Goal: Task Accomplishment & Management: Use online tool/utility

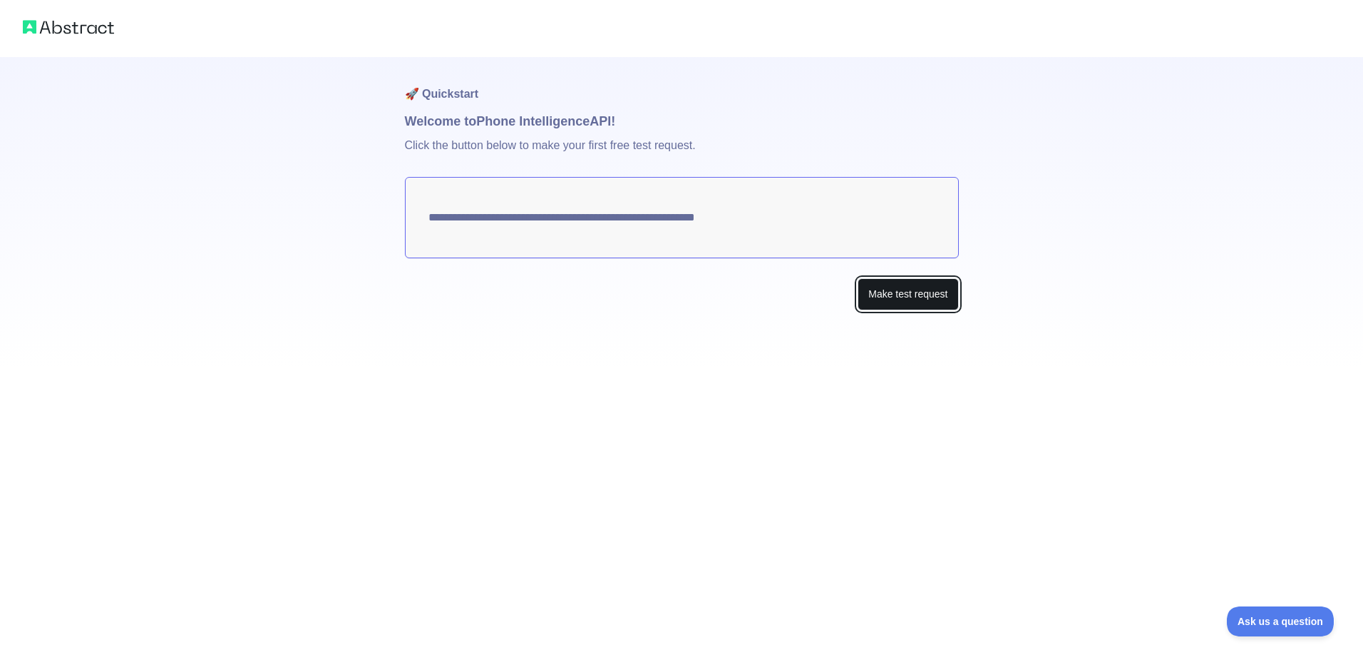
click at [877, 304] on button "Make test request" at bounding box center [908, 294] width 101 height 32
click at [717, 220] on textarea "**********" at bounding box center [682, 217] width 554 height 81
click at [892, 290] on button "Make test request" at bounding box center [908, 294] width 101 height 32
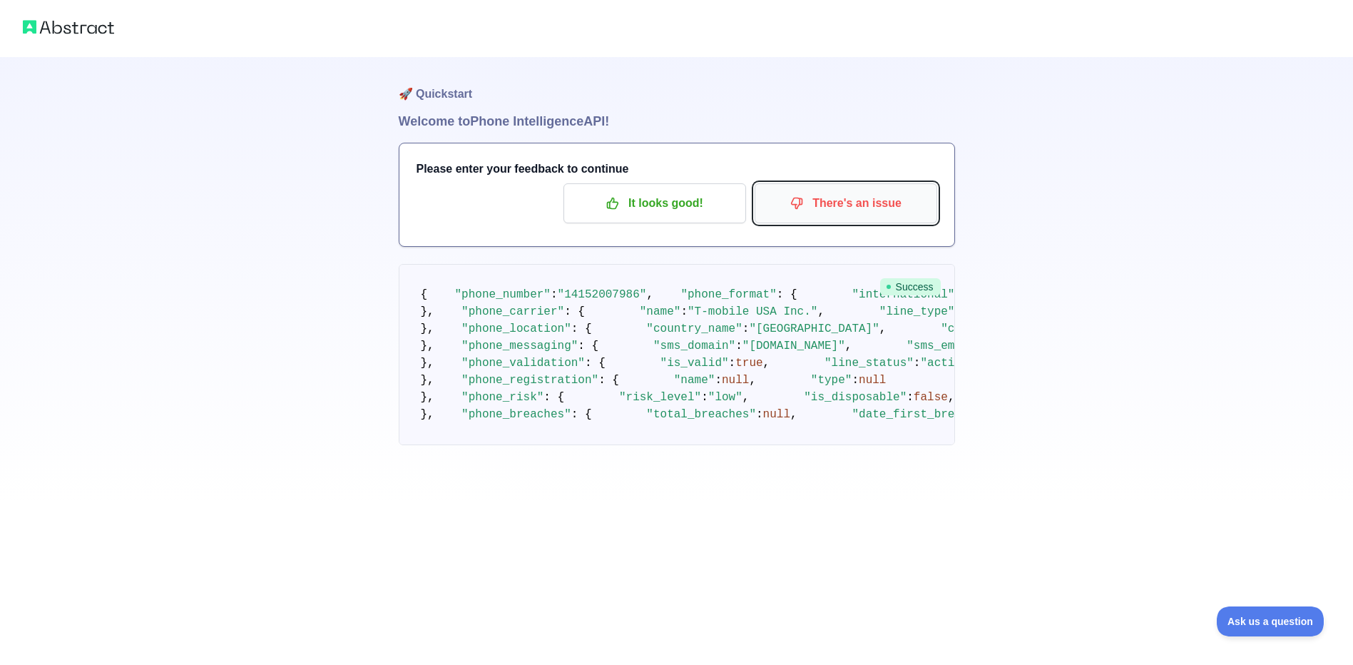
click at [796, 203] on icon "button" at bounding box center [797, 203] width 11 height 11
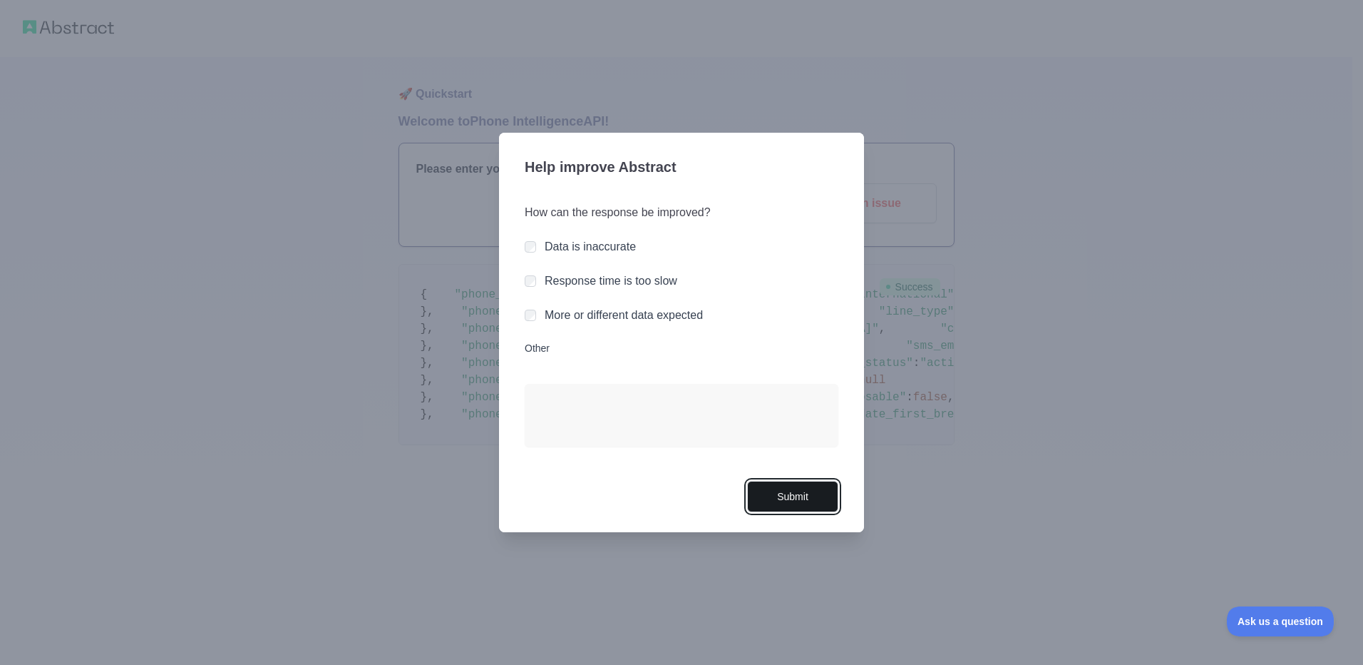
click at [797, 500] on button "Submit" at bounding box center [792, 497] width 91 height 32
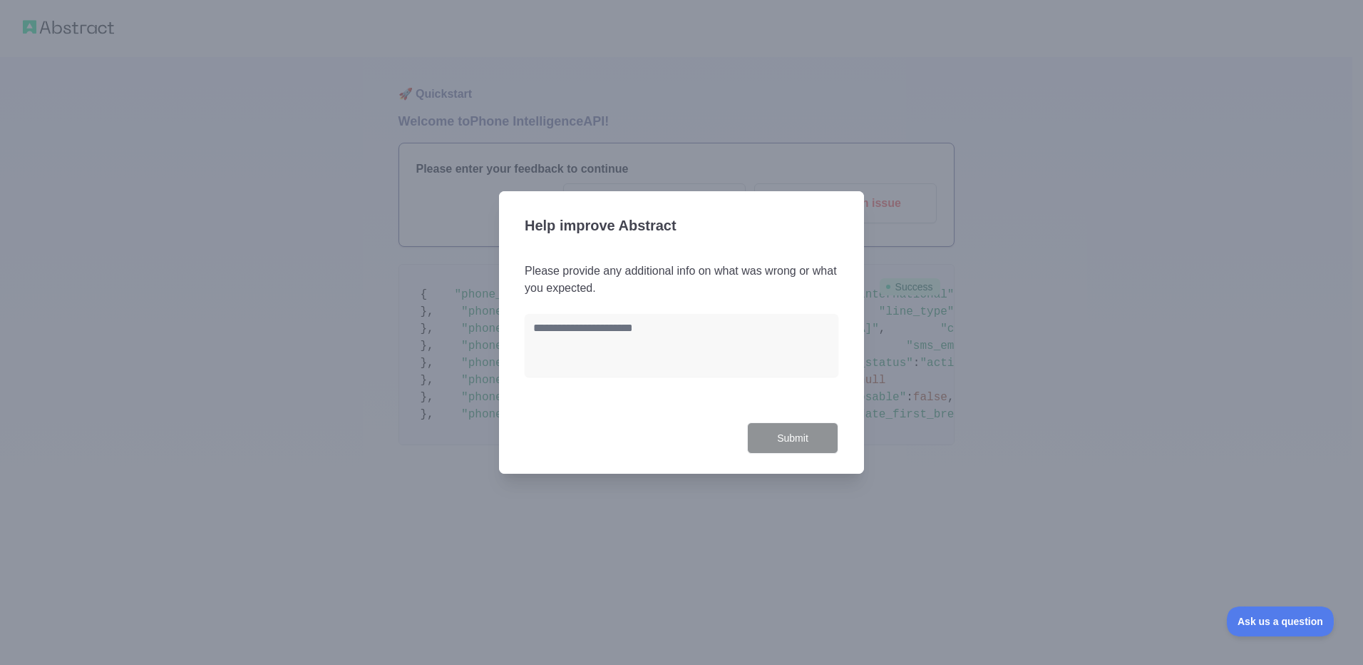
click at [698, 221] on h3 "Help improve Abstract" at bounding box center [682, 226] width 314 height 37
click at [623, 321] on textarea at bounding box center [682, 345] width 314 height 63
click at [643, 335] on textarea at bounding box center [682, 345] width 314 height 63
type textarea "*"
click at [782, 436] on button "Submit" at bounding box center [792, 438] width 91 height 32
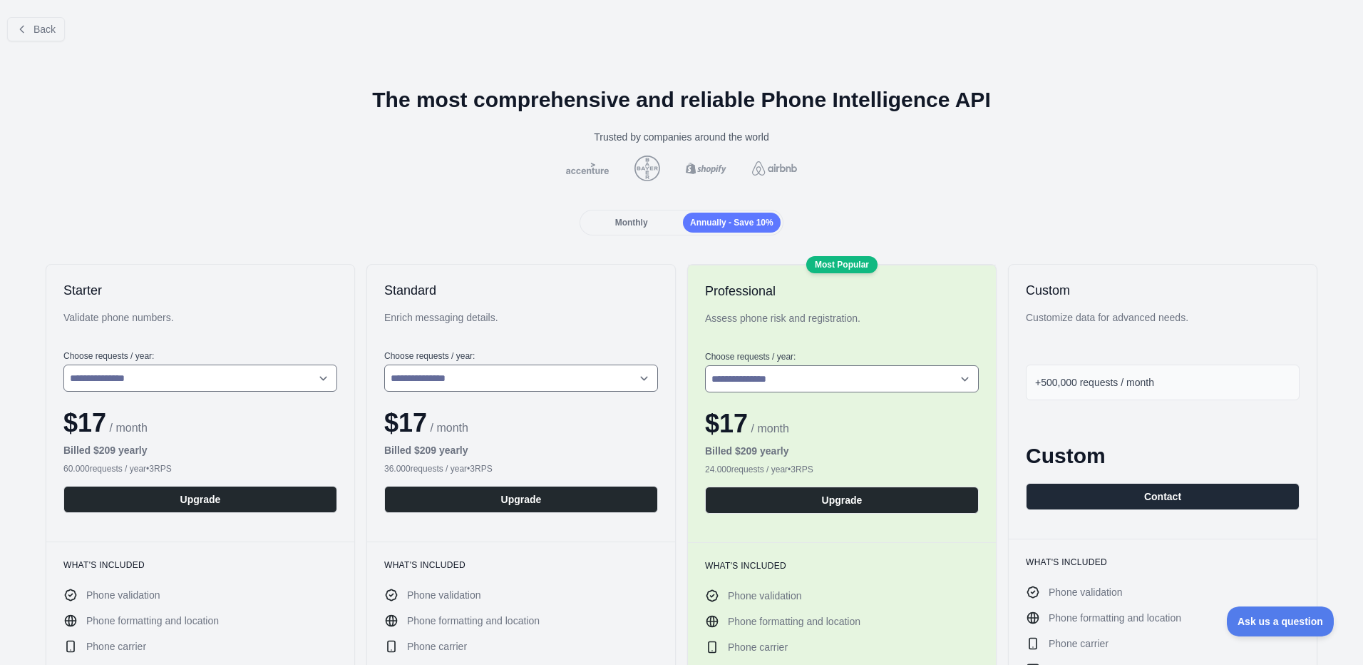
click at [641, 222] on span "Monthly" at bounding box center [631, 222] width 33 height 10
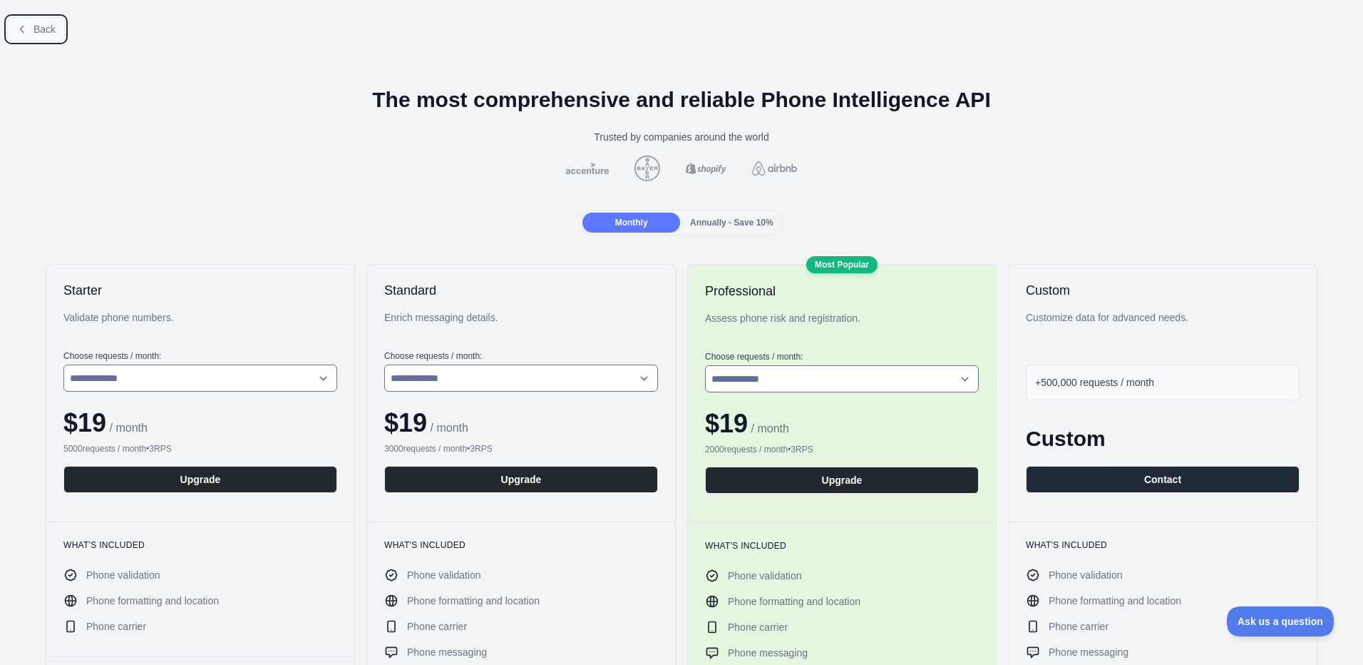
click at [31, 36] on button "Back" at bounding box center [36, 29] width 58 height 24
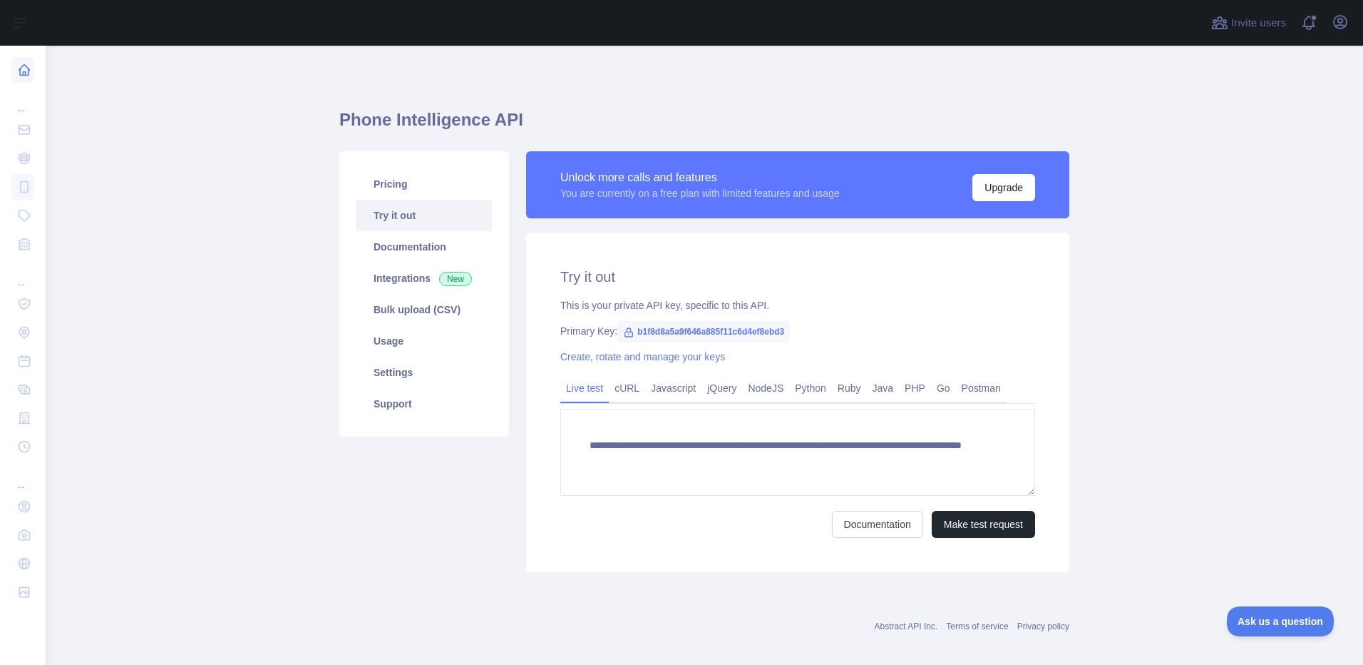
click at [19, 77] on link at bounding box center [22, 70] width 23 height 26
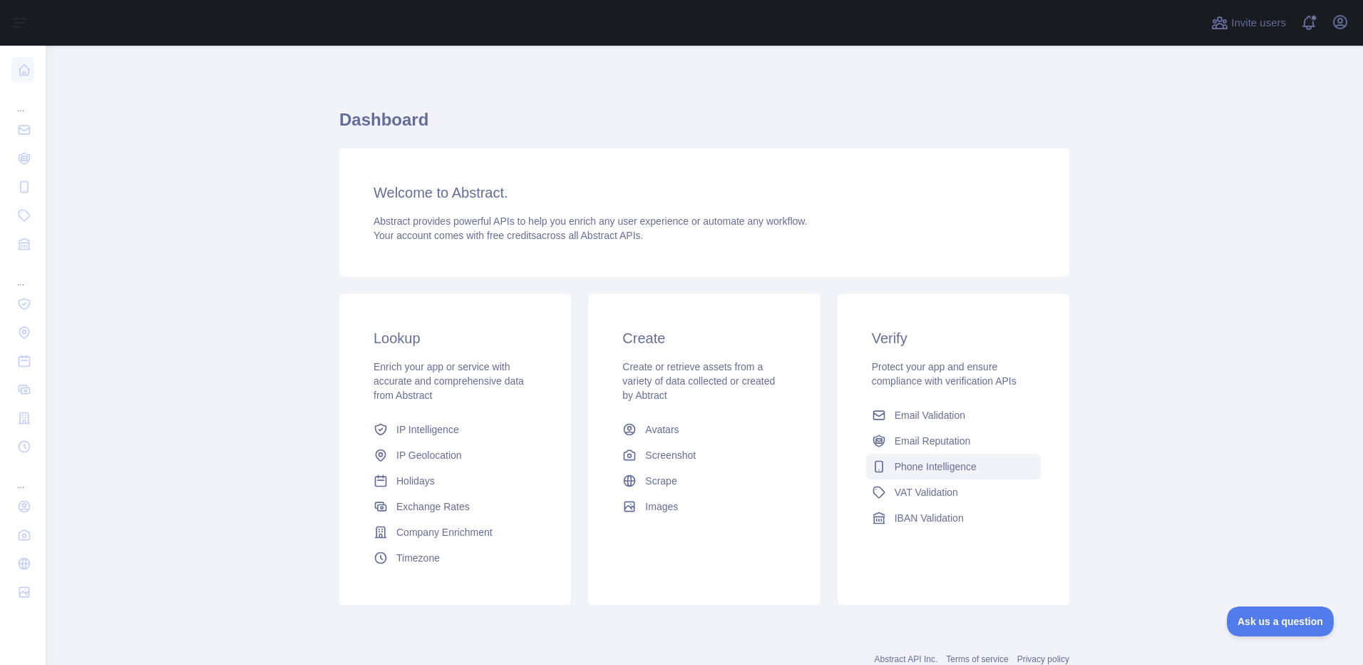
click at [904, 469] on span "Phone Intelligence" at bounding box center [936, 466] width 82 height 14
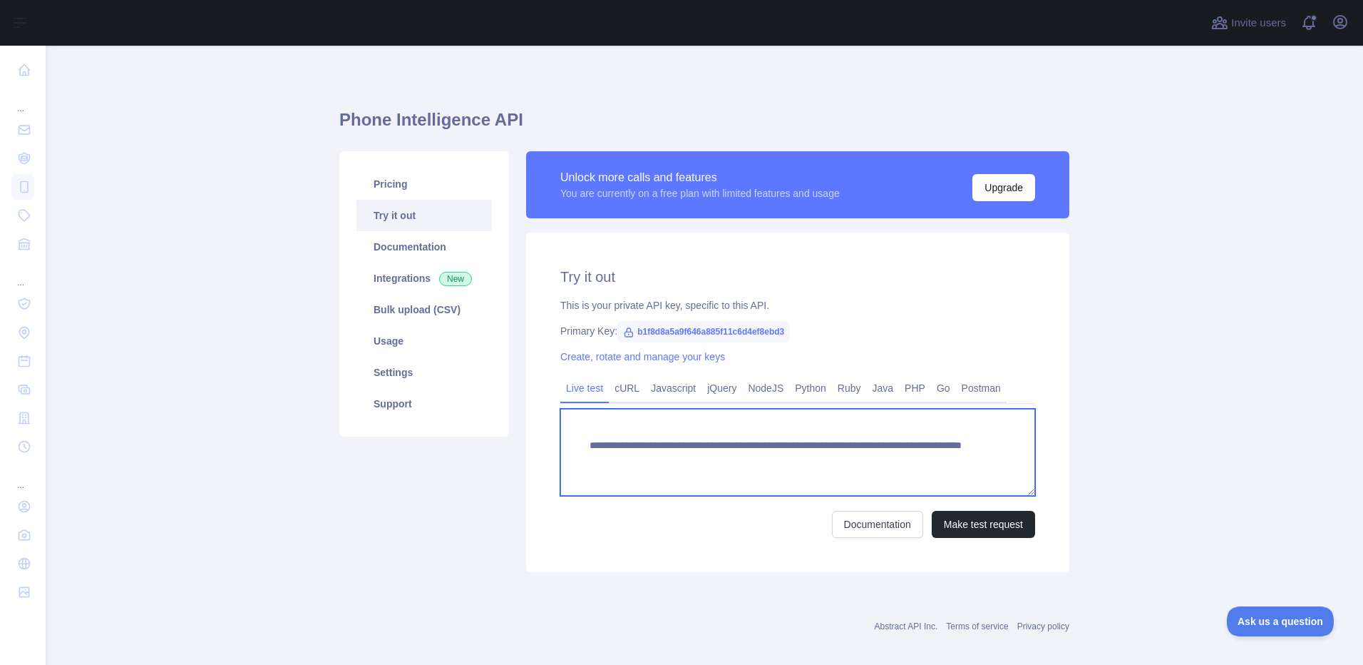
drag, startPoint x: 831, startPoint y: 458, endPoint x: 895, endPoint y: 461, distance: 63.5
click at [895, 461] on textarea "**********" at bounding box center [797, 452] width 475 height 87
click at [830, 462] on textarea "**********" at bounding box center [797, 452] width 475 height 87
drag, startPoint x: 830, startPoint y: 462, endPoint x: 912, endPoint y: 461, distance: 82.0
click at [912, 461] on textarea "**********" at bounding box center [797, 452] width 475 height 87
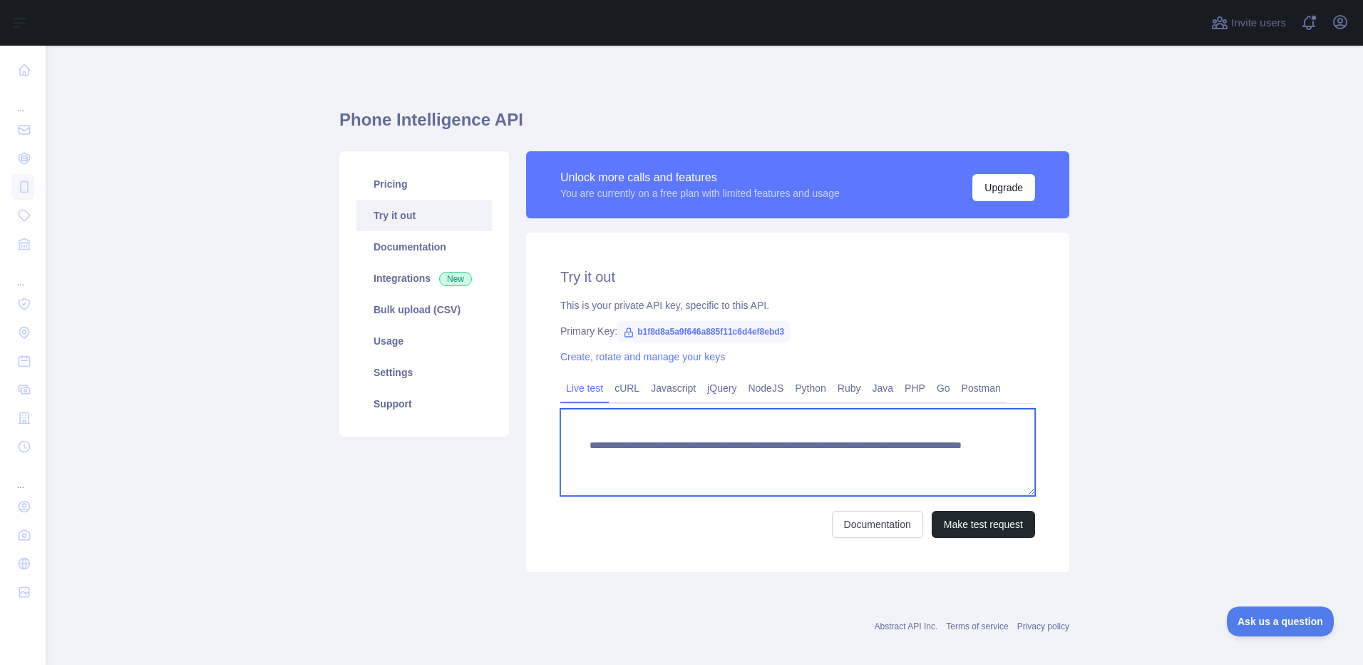
paste textarea "****"
click at [834, 454] on textarea "**********" at bounding box center [797, 452] width 475 height 87
click at [853, 462] on textarea "**********" at bounding box center [797, 452] width 475 height 87
click at [866, 458] on textarea "**********" at bounding box center [797, 452] width 475 height 87
type textarea "**********"
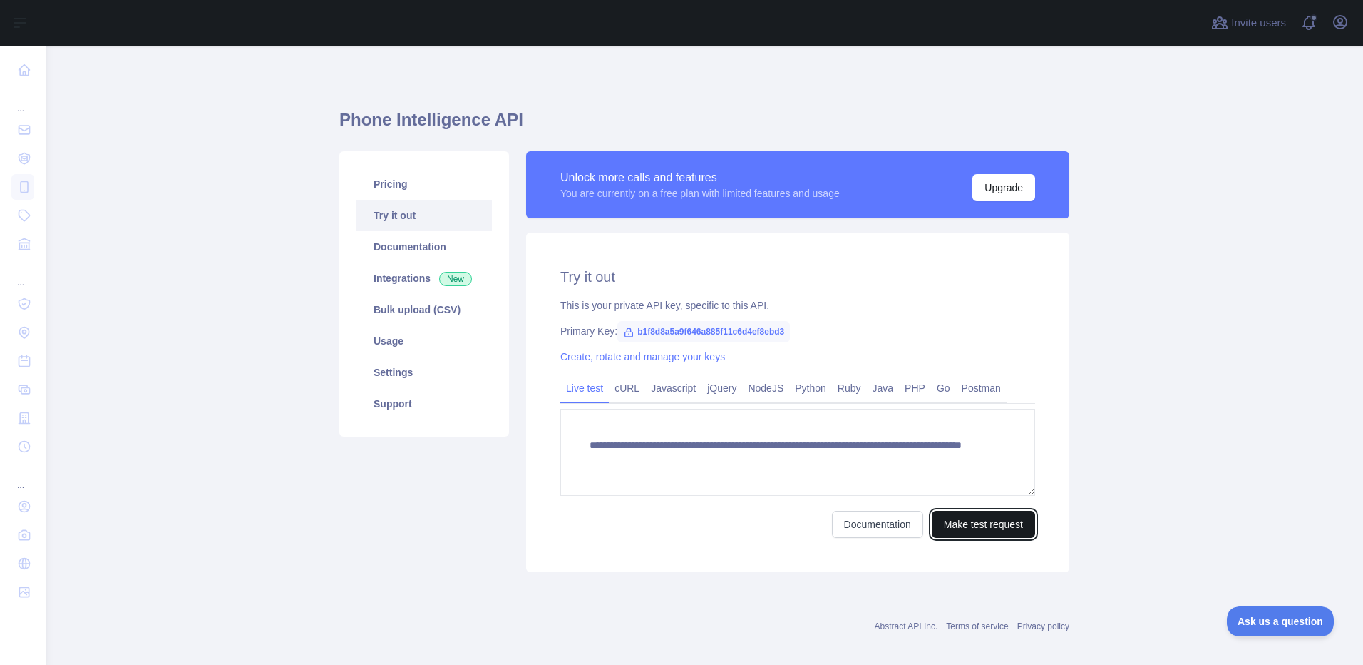
click at [953, 522] on button "Make test request" at bounding box center [983, 524] width 103 height 27
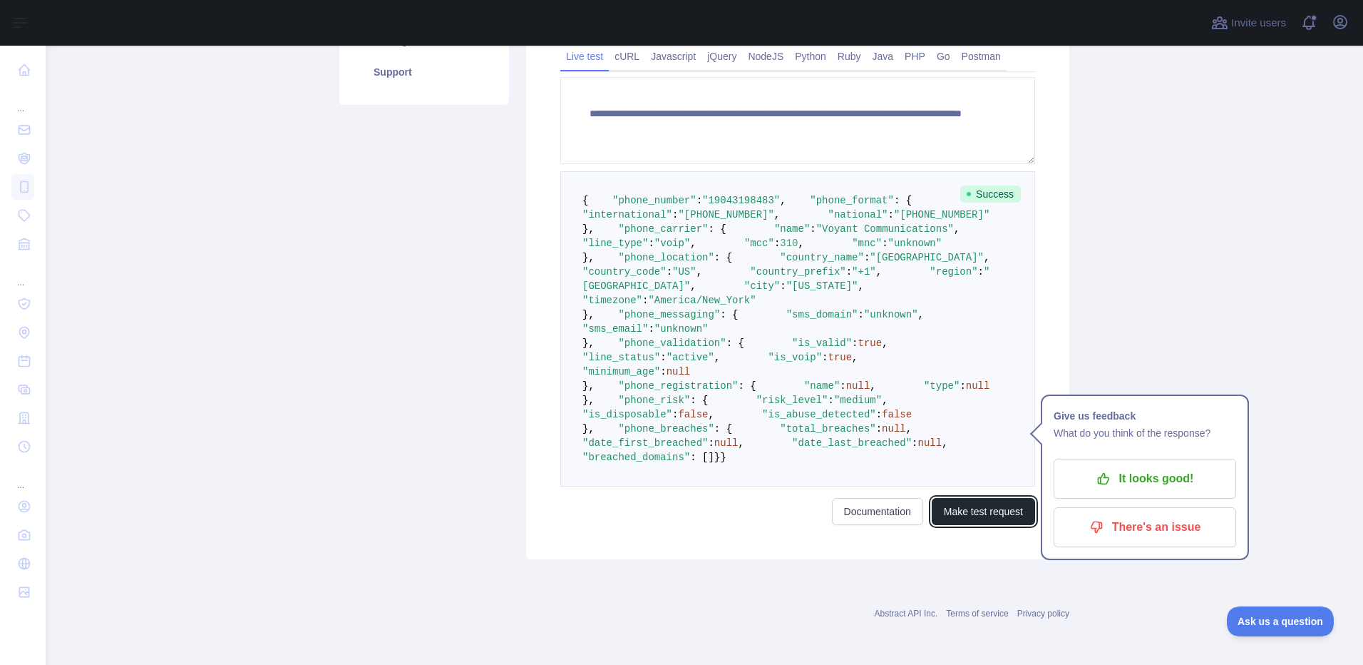
scroll to position [570, 0]
click at [1105, 473] on icon "button" at bounding box center [1103, 478] width 11 height 11
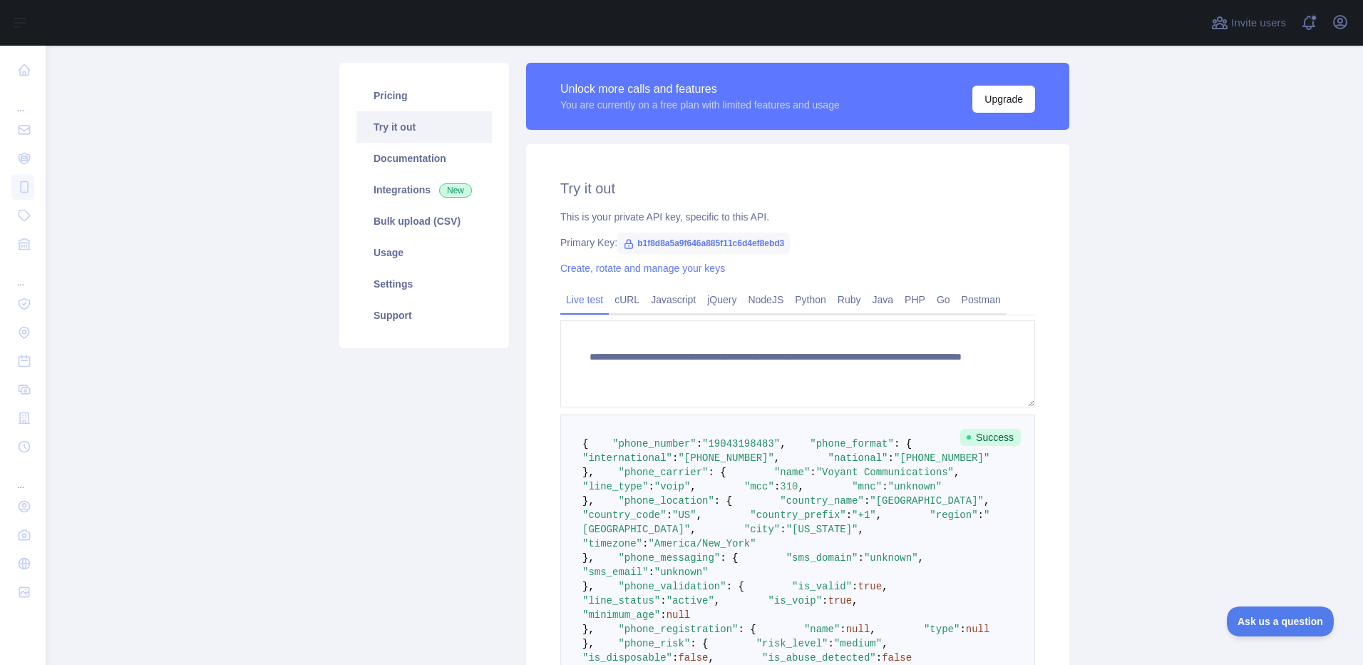
scroll to position [71, 0]
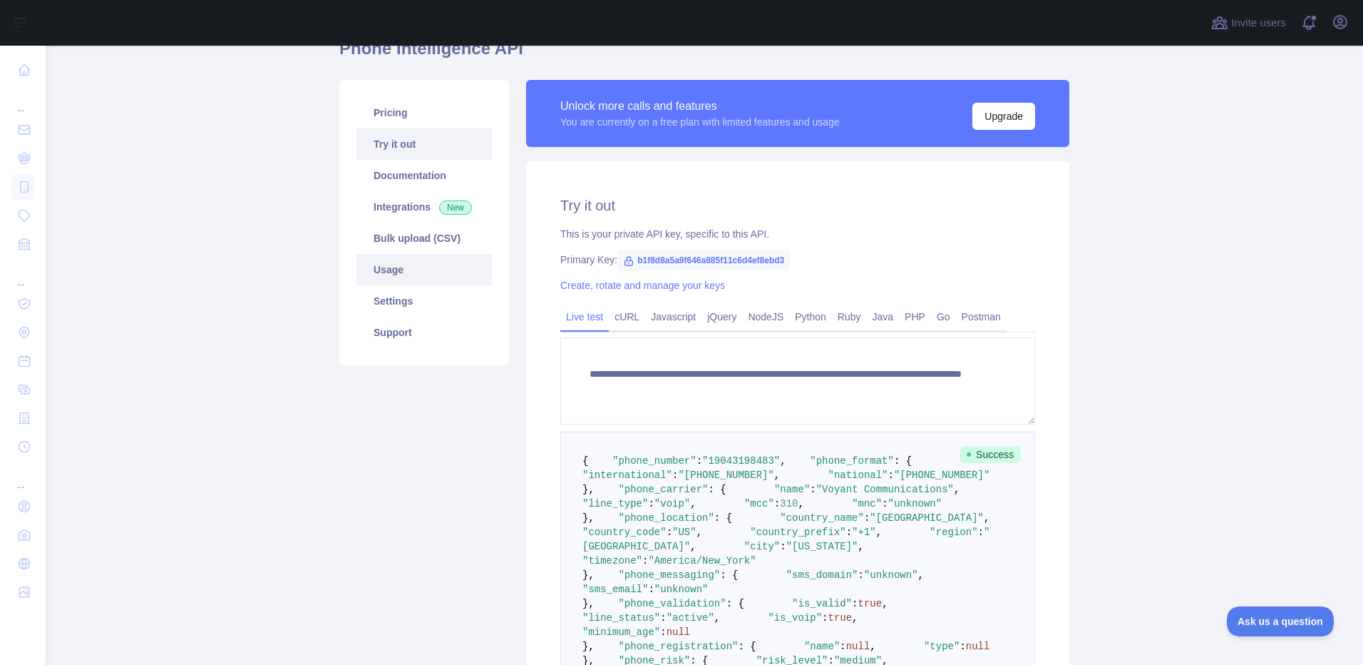
click at [385, 271] on link "Usage" at bounding box center [424, 269] width 135 height 31
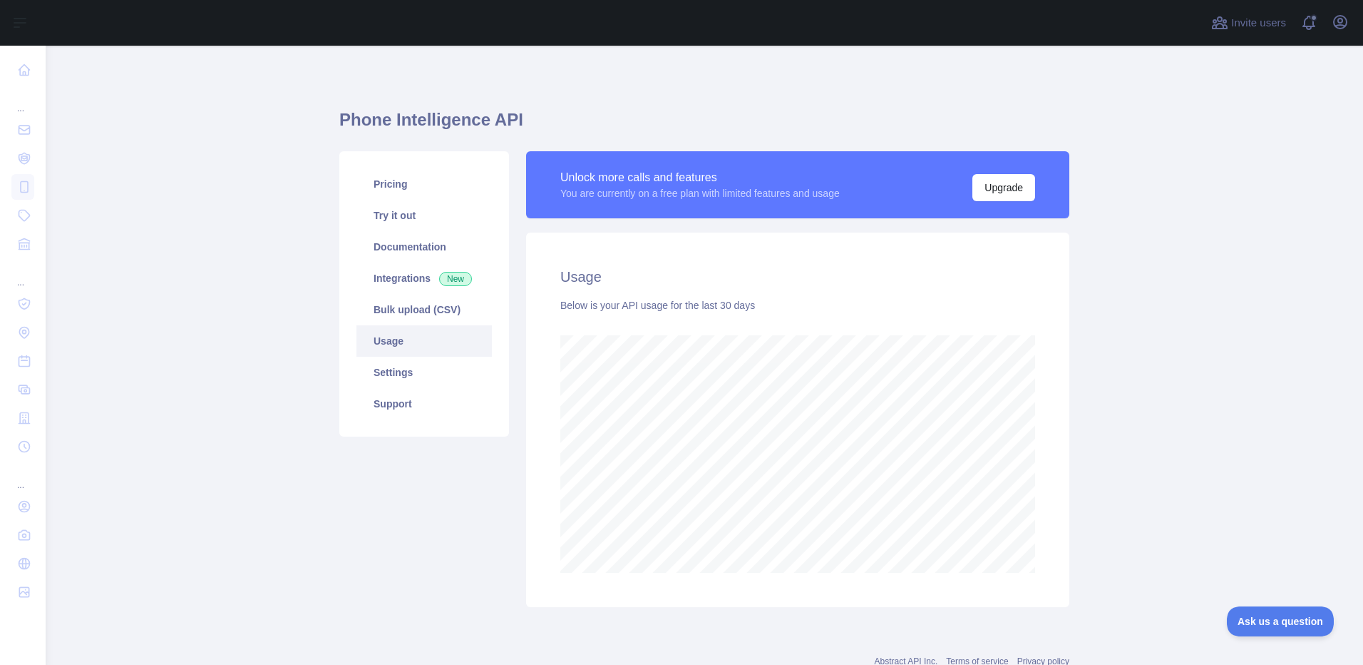
scroll to position [619, 1307]
click at [386, 310] on link "Bulk upload (CSV)" at bounding box center [424, 309] width 135 height 31
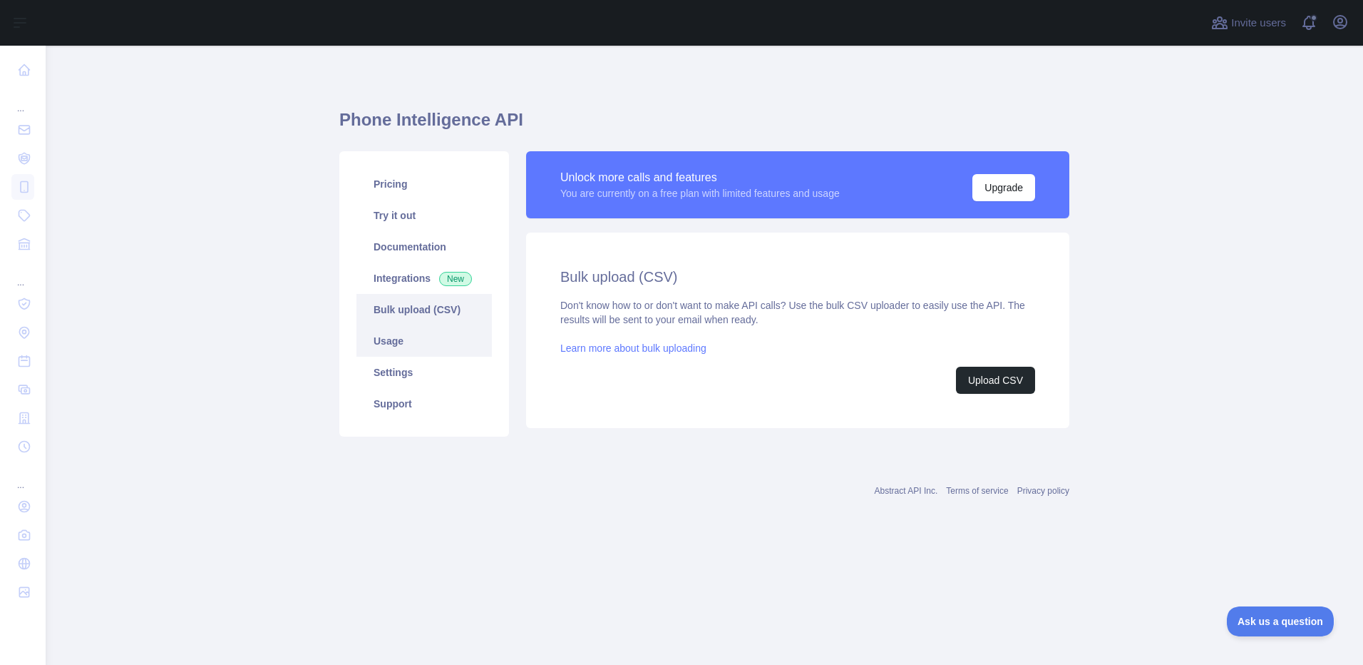
click at [397, 341] on link "Usage" at bounding box center [424, 340] width 135 height 31
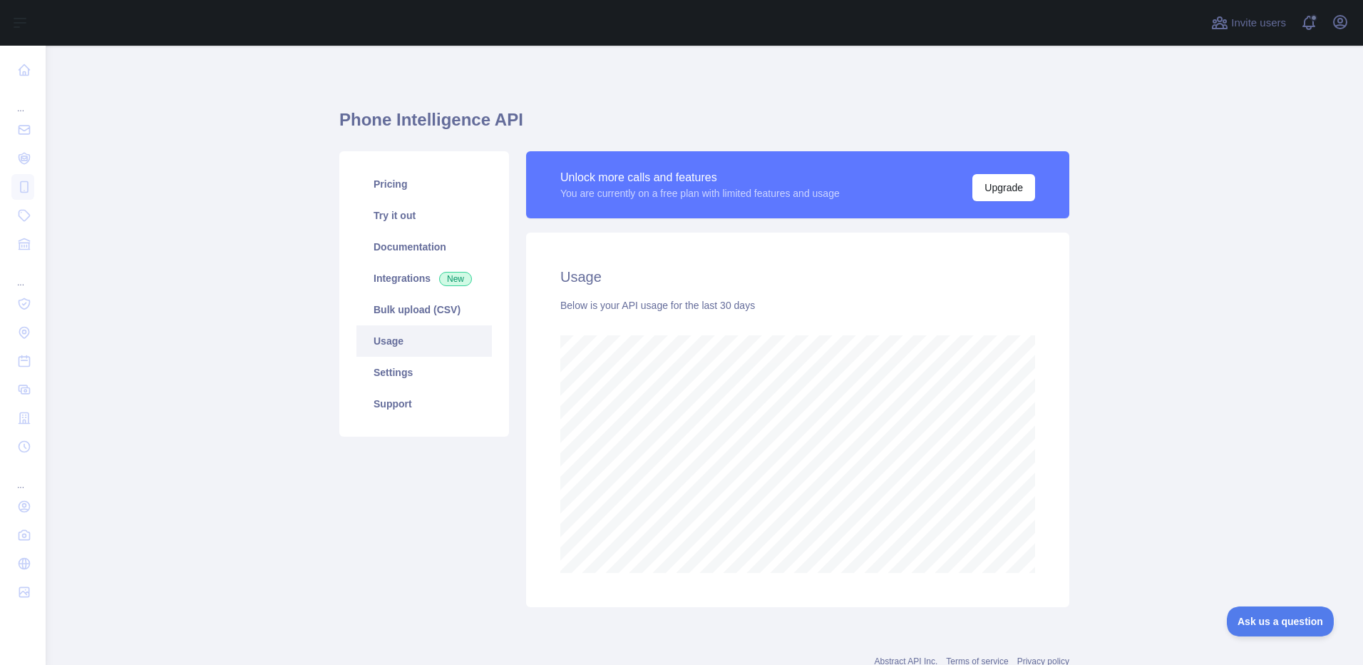
scroll to position [619, 1307]
click at [396, 371] on link "Settings" at bounding box center [424, 372] width 135 height 31
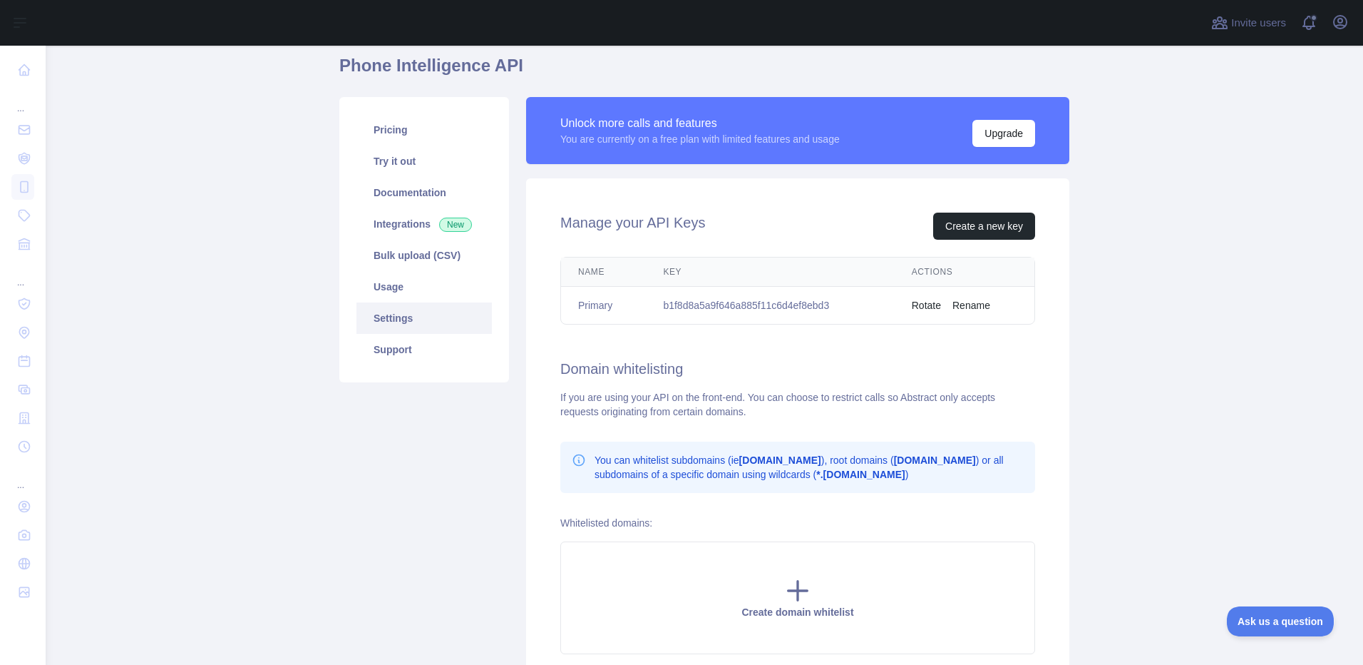
scroll to position [183, 0]
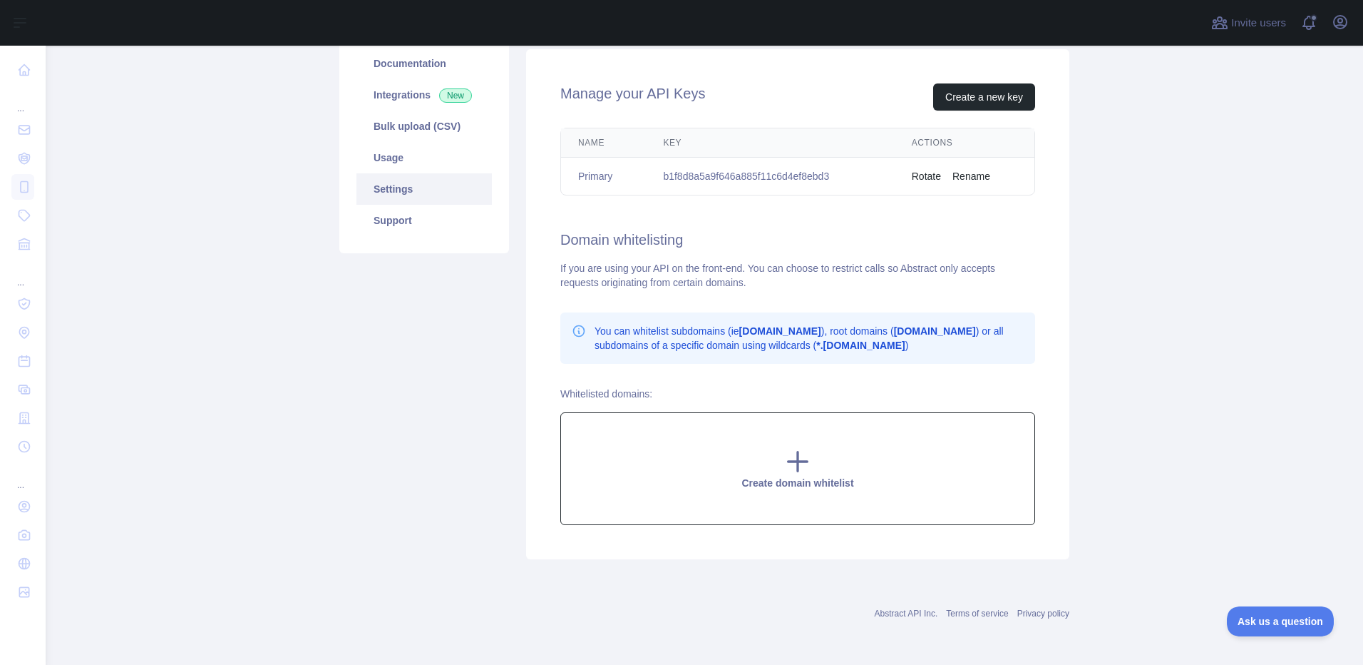
click at [792, 454] on icon at bounding box center [798, 461] width 19 height 19
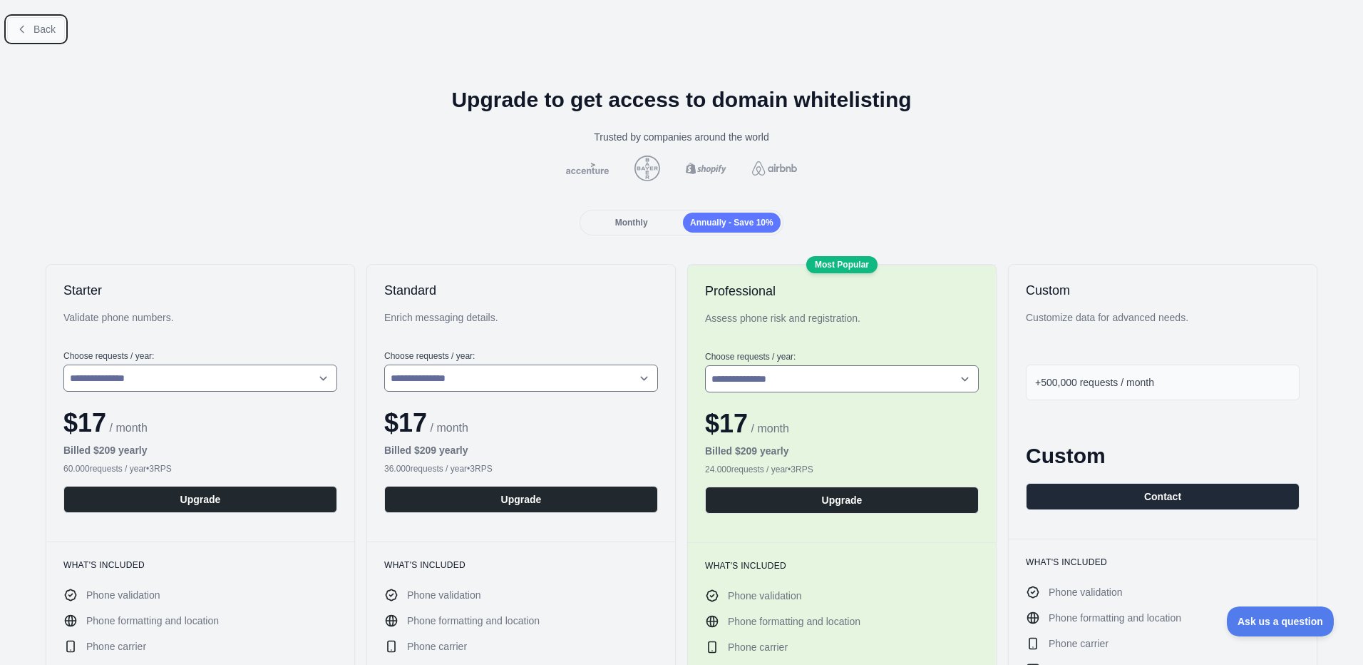
click at [31, 24] on button "Back" at bounding box center [36, 29] width 58 height 24
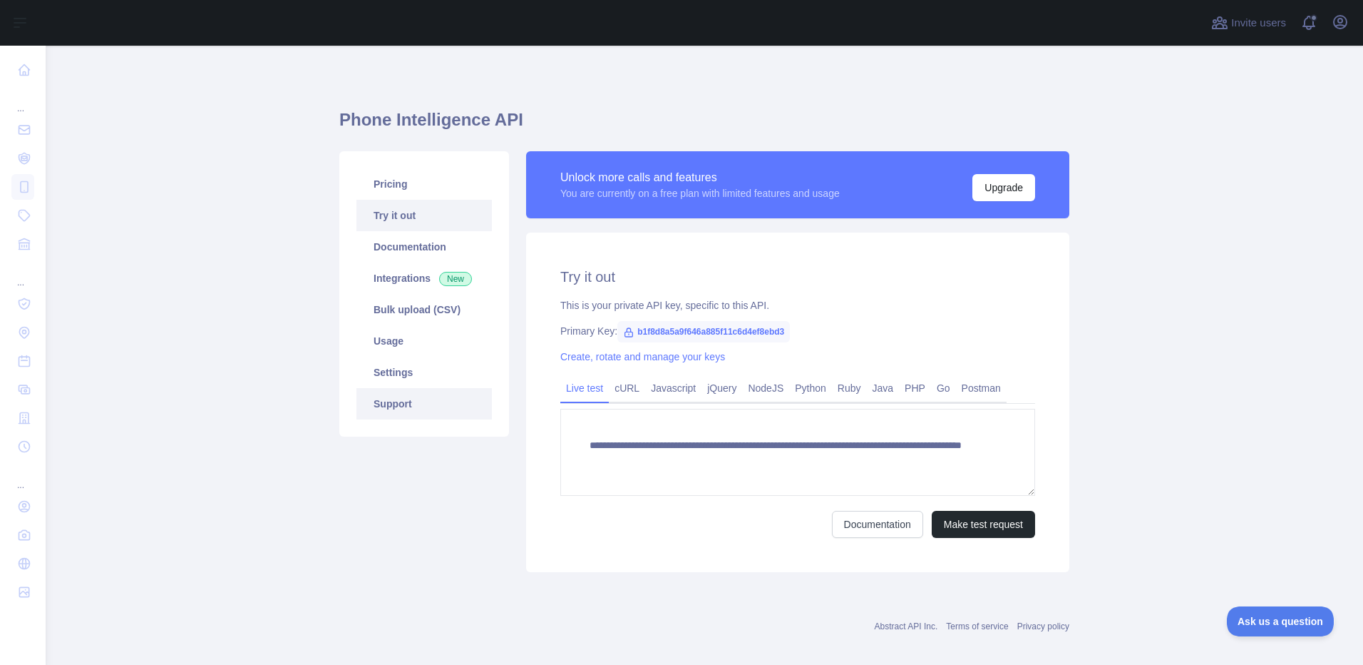
click at [394, 406] on link "Support" at bounding box center [424, 403] width 135 height 31
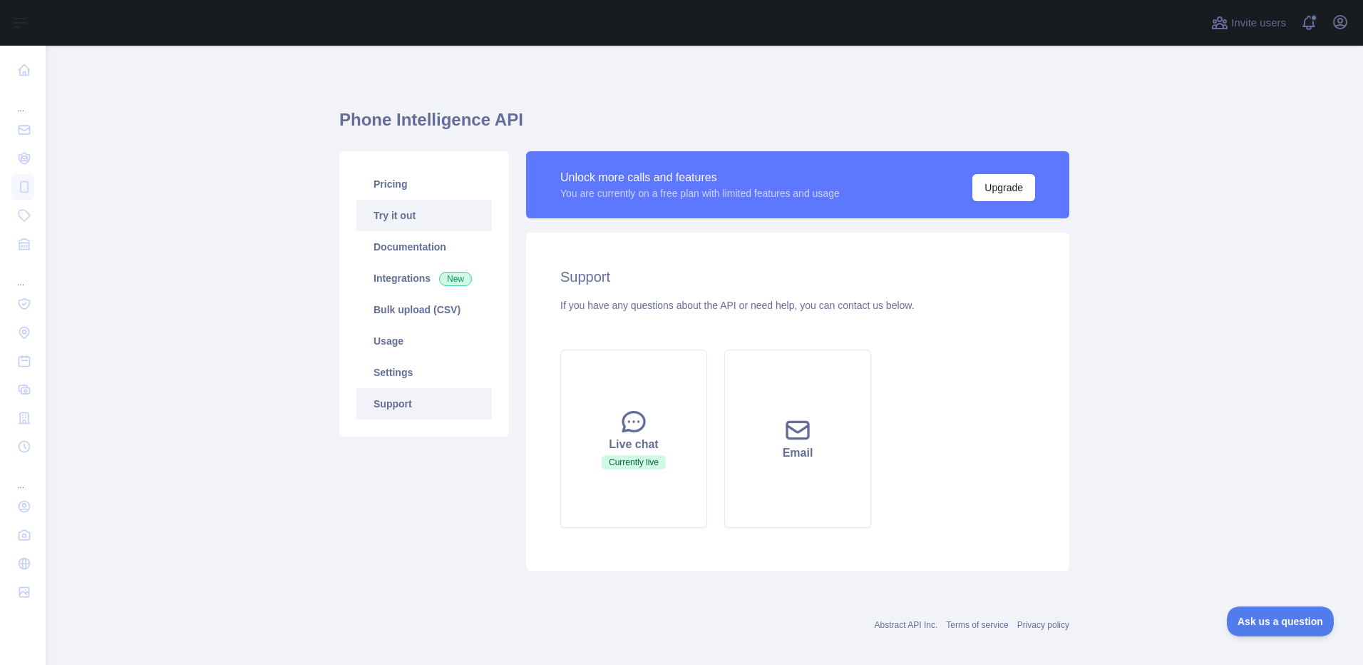
click at [399, 212] on link "Try it out" at bounding box center [424, 215] width 135 height 31
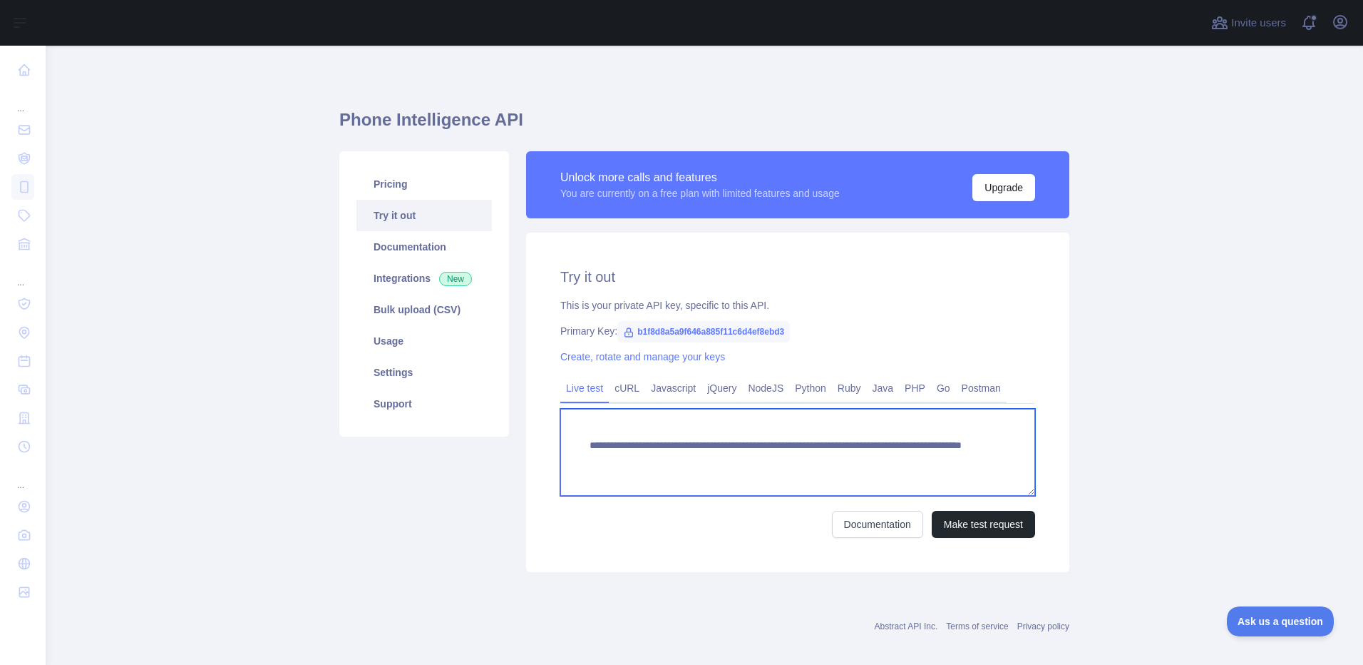
drag, startPoint x: 833, startPoint y: 461, endPoint x: 895, endPoint y: 461, distance: 62.0
click at [895, 461] on textarea "**********" at bounding box center [797, 452] width 475 height 87
type textarea "**********"
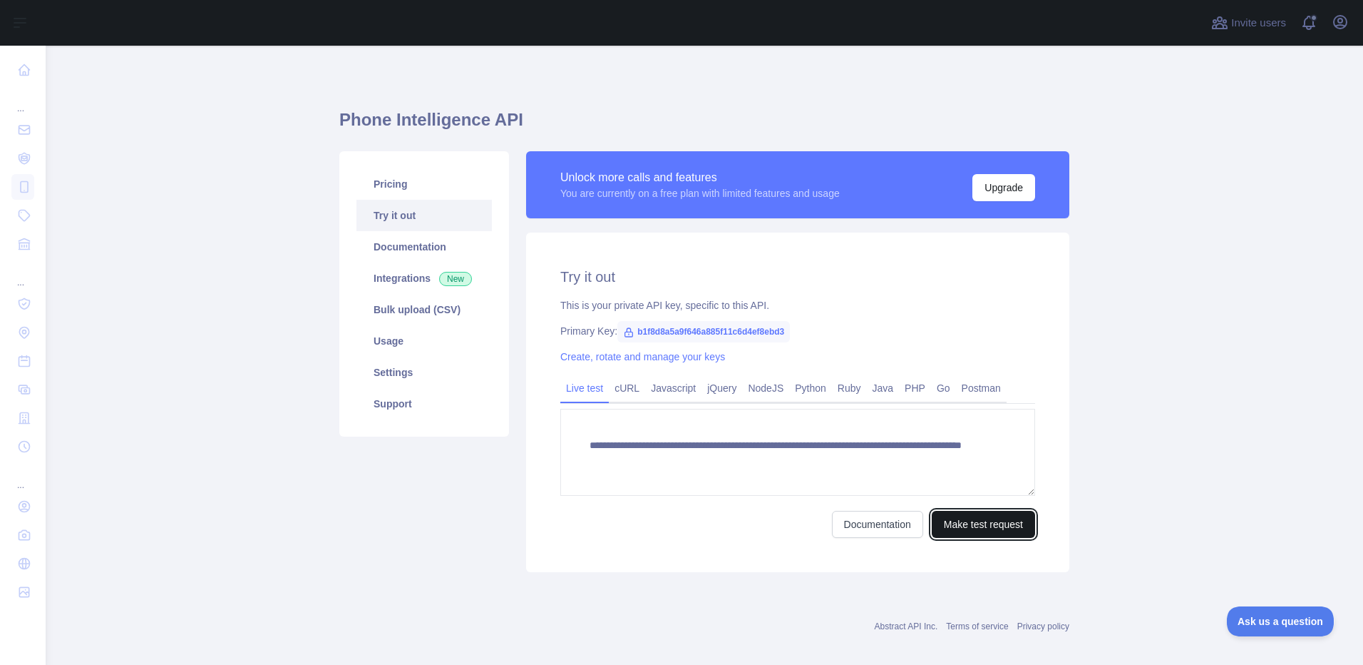
click at [973, 521] on button "Make test request" at bounding box center [983, 524] width 103 height 27
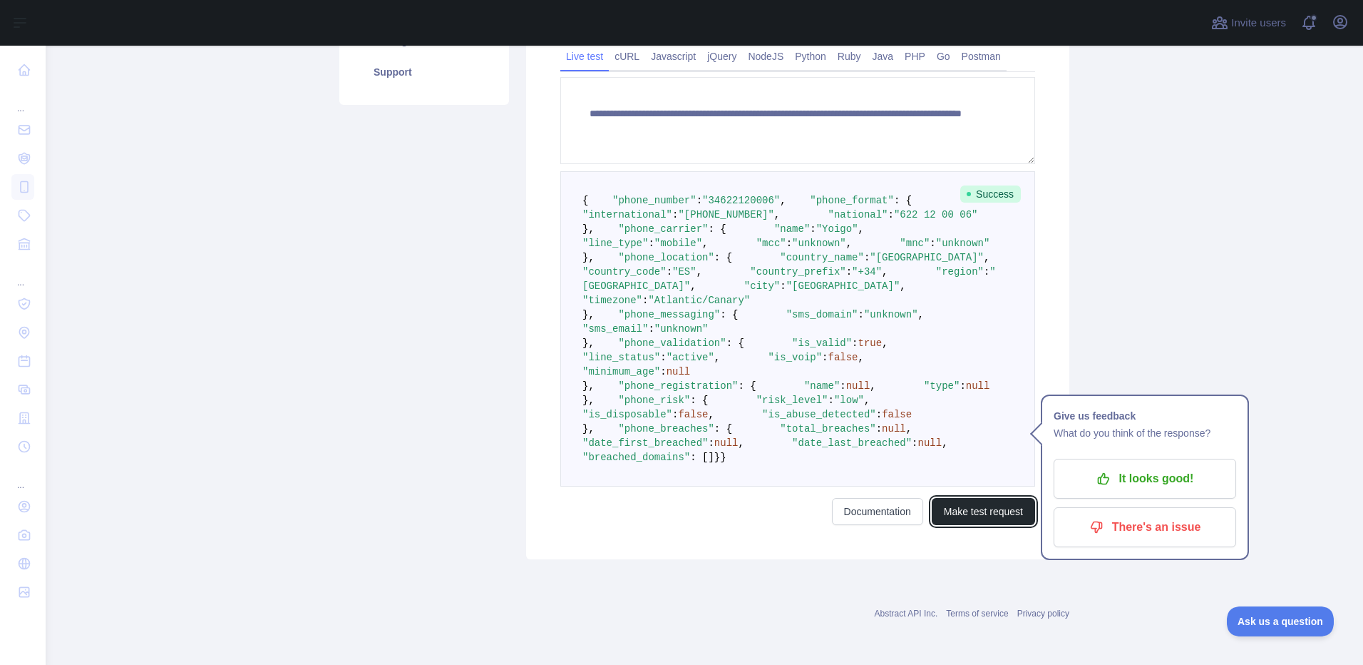
scroll to position [570, 0]
click at [1159, 466] on p "It looks good!" at bounding box center [1145, 478] width 161 height 24
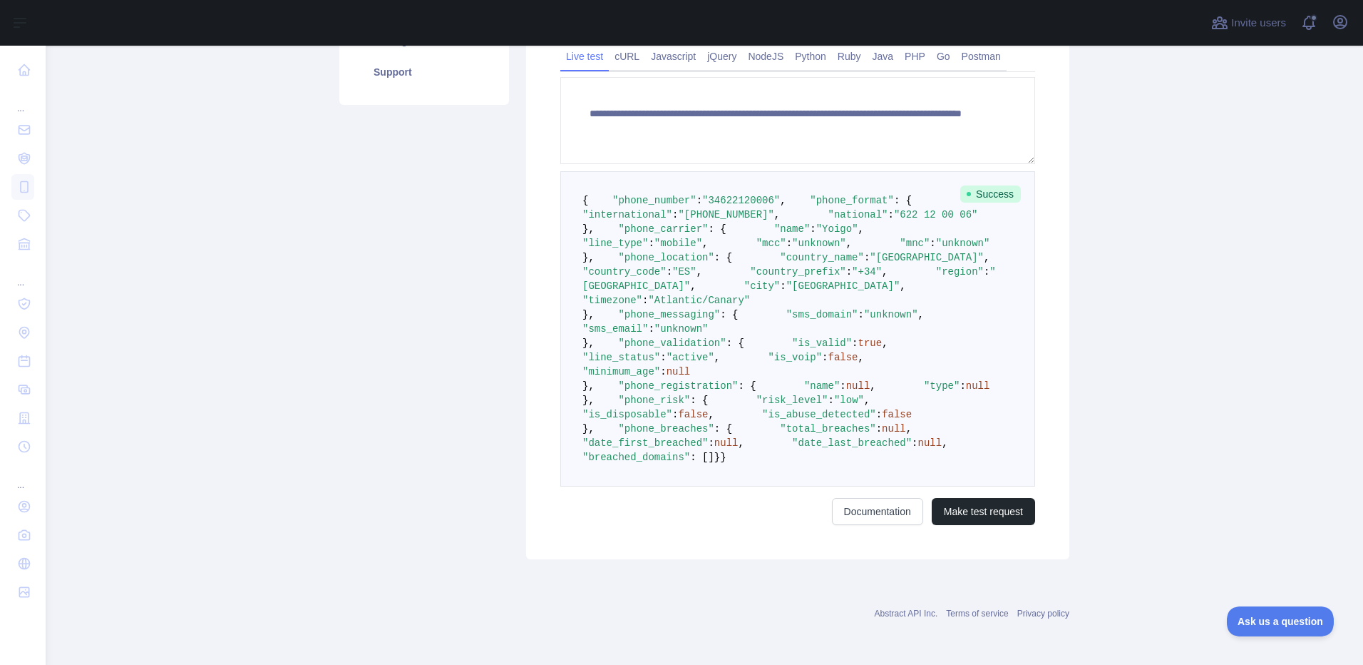
scroll to position [717, 0]
click at [866, 507] on link "Documentation" at bounding box center [877, 511] width 91 height 27
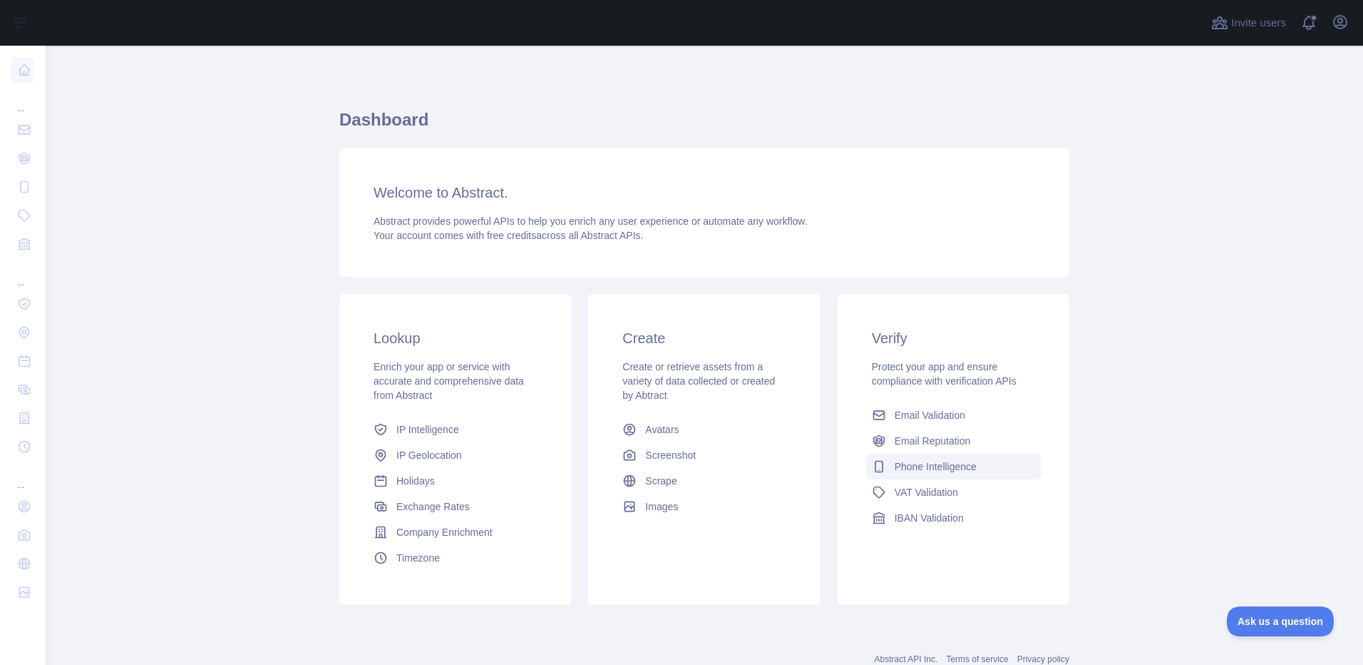
click at [898, 467] on span "Phone Intelligence" at bounding box center [936, 466] width 82 height 14
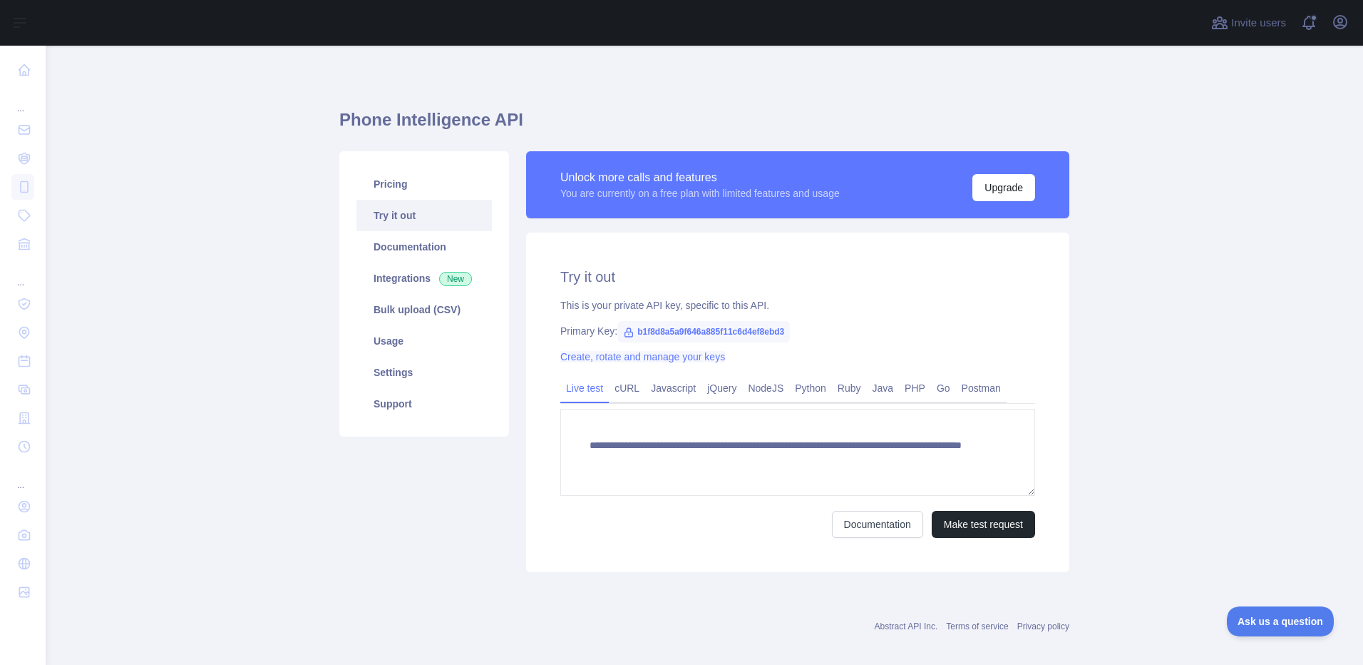
click at [644, 356] on link "Create, rotate and manage your keys" at bounding box center [642, 356] width 165 height 11
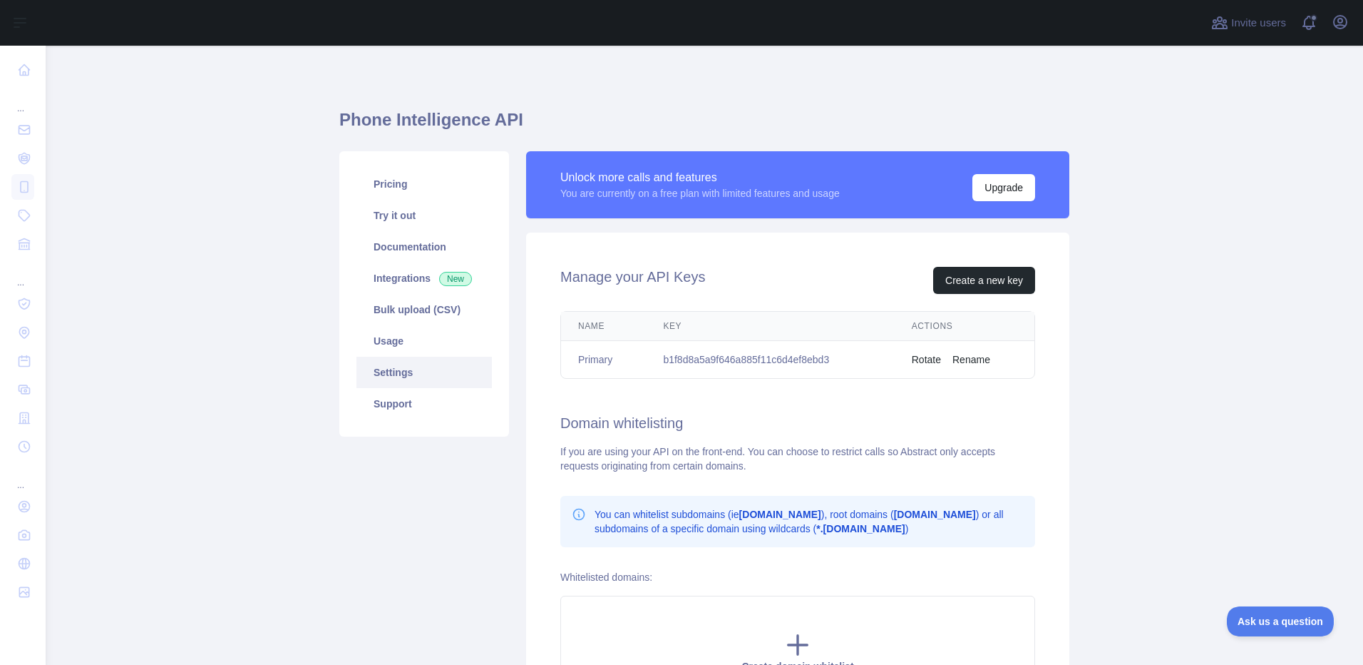
click at [793, 361] on td "b1f8d8a5a9f646a885f11c6d4ef8ebd3" at bounding box center [770, 360] width 248 height 38
copy td "b1f8d8a5a9f646a885f11c6d4ef8ebd3"
click at [396, 278] on link "Integrations New" at bounding box center [424, 277] width 135 height 31
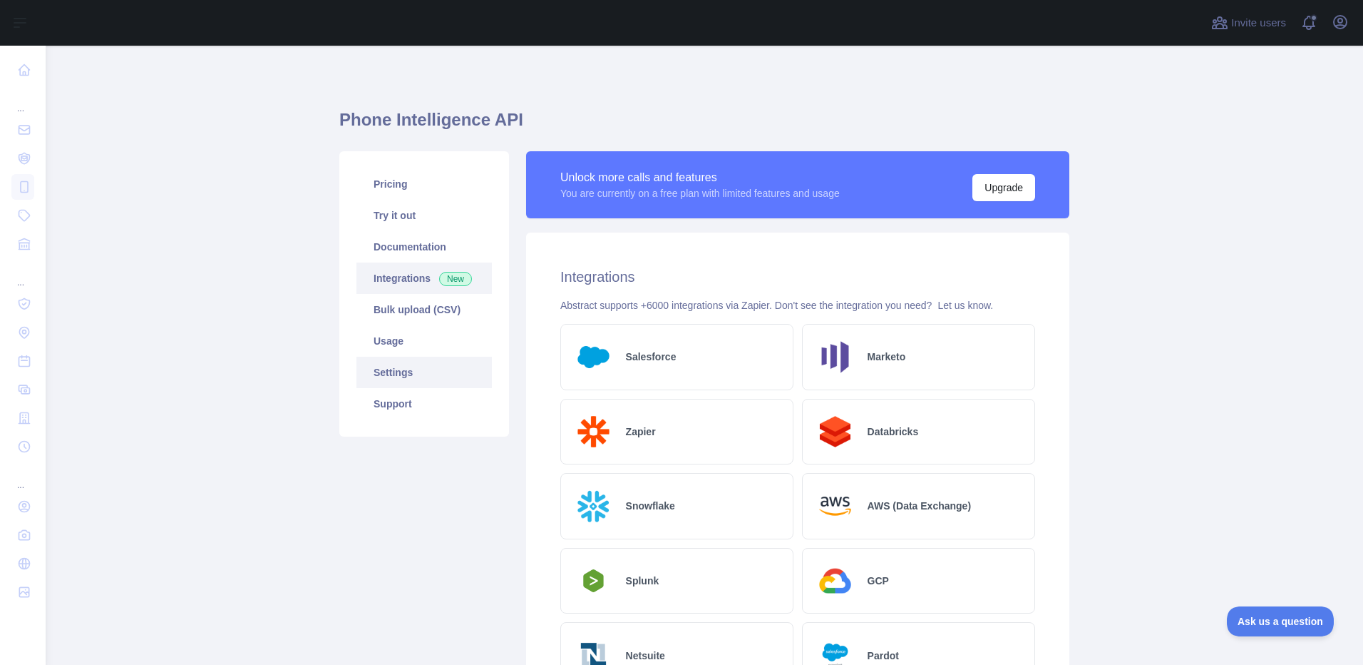
click at [392, 374] on link "Settings" at bounding box center [424, 372] width 135 height 31
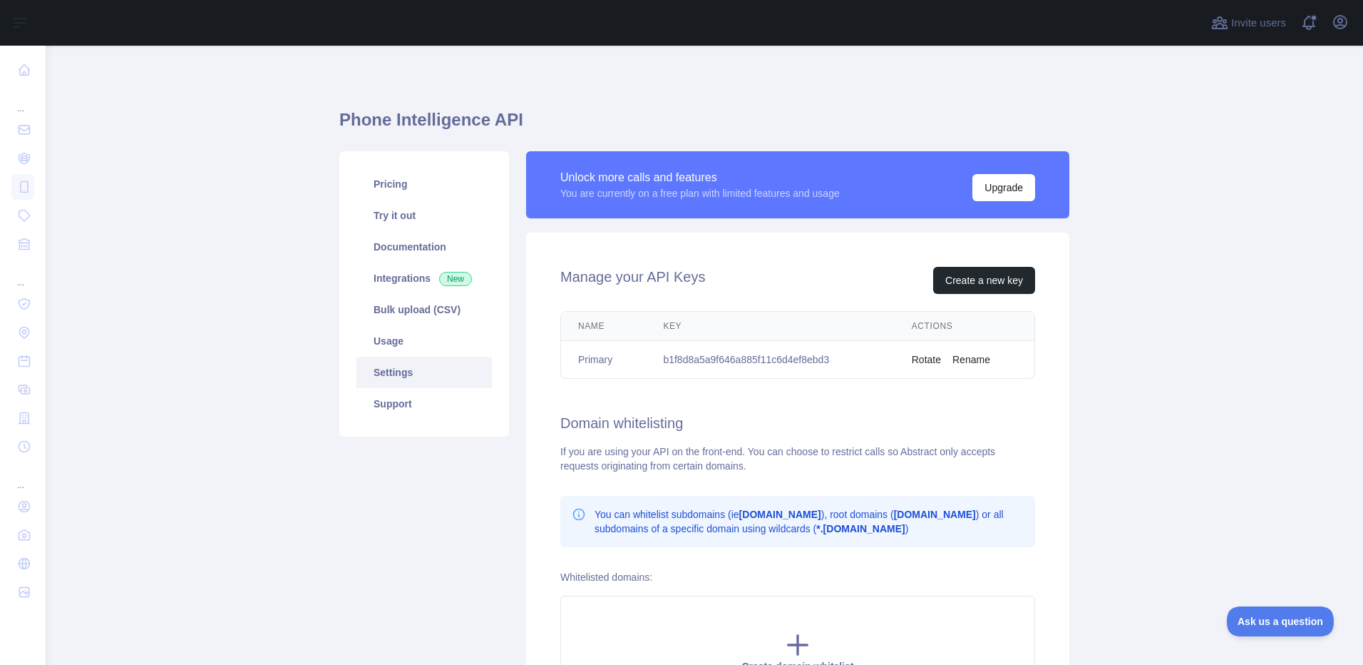
click at [922, 354] on button "Rotate" at bounding box center [926, 359] width 29 height 14
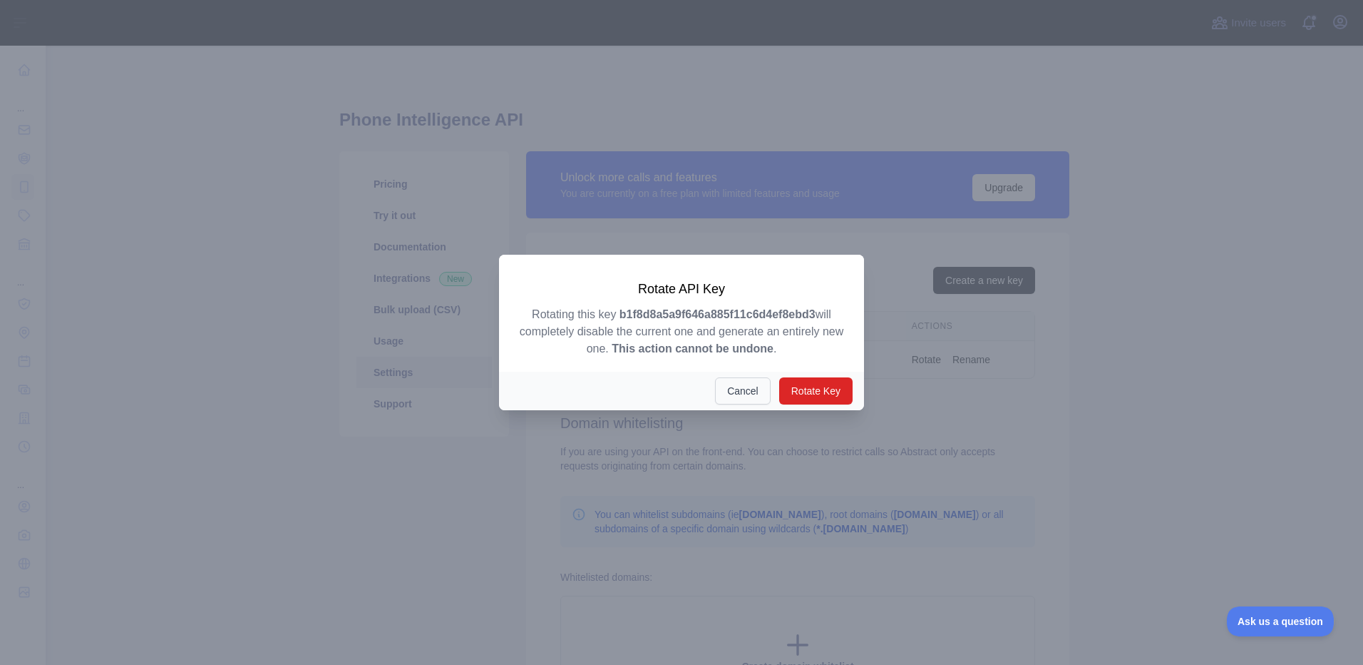
click at [762, 389] on button "Cancel" at bounding box center [743, 390] width 56 height 27
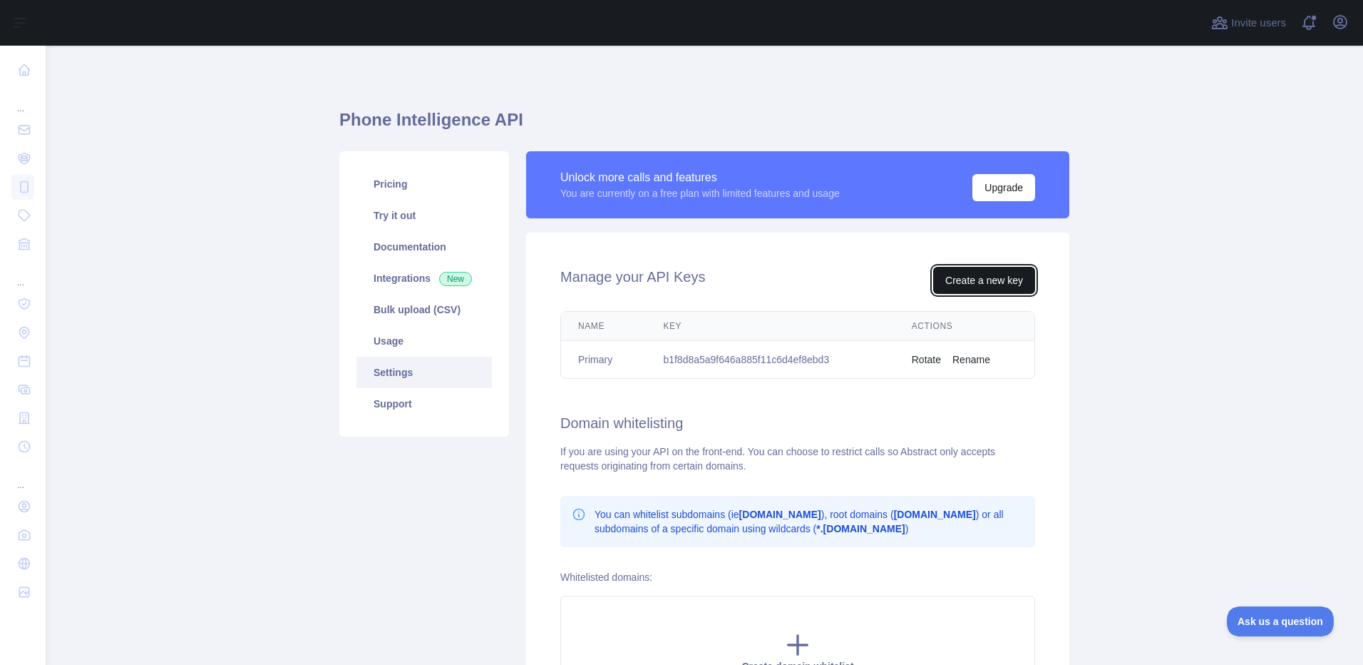
click at [976, 282] on button "Create a new key" at bounding box center [984, 280] width 102 height 27
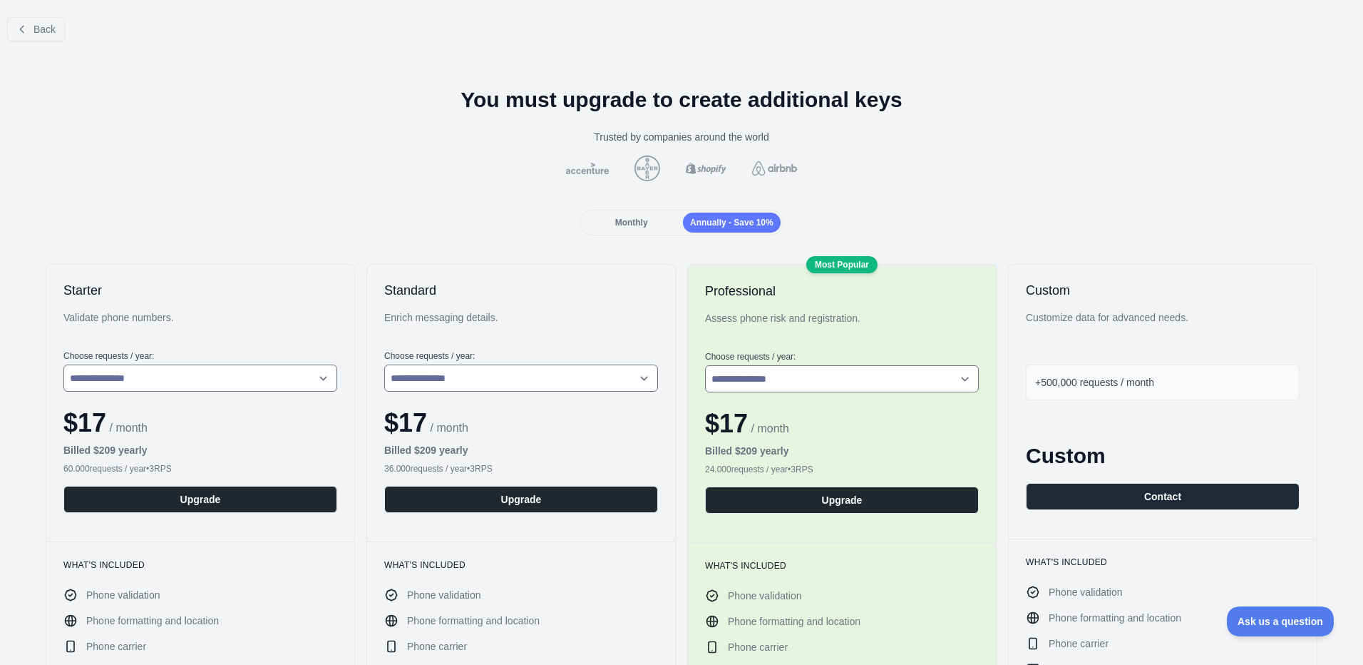
click at [40, 6] on div "Back" at bounding box center [681, 29] width 1363 height 47
click at [46, 24] on span "Back" at bounding box center [45, 29] width 22 height 11
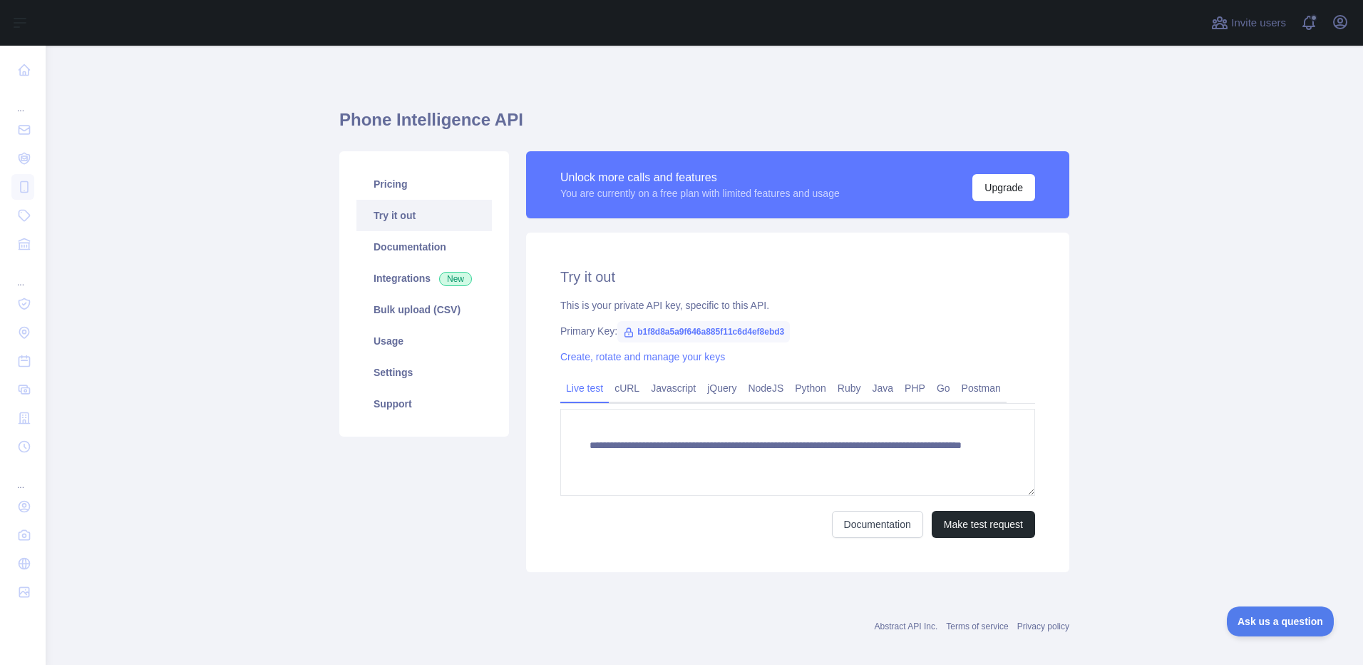
click at [711, 332] on span "b1f8d8a5a9f646a885f11c6d4ef8ebd3" at bounding box center [704, 331] width 173 height 21
copy span "b1f8d8a5a9f646a885f11c6d4ef8ebd3"
click at [672, 389] on link "Javascript" at bounding box center [673, 388] width 56 height 23
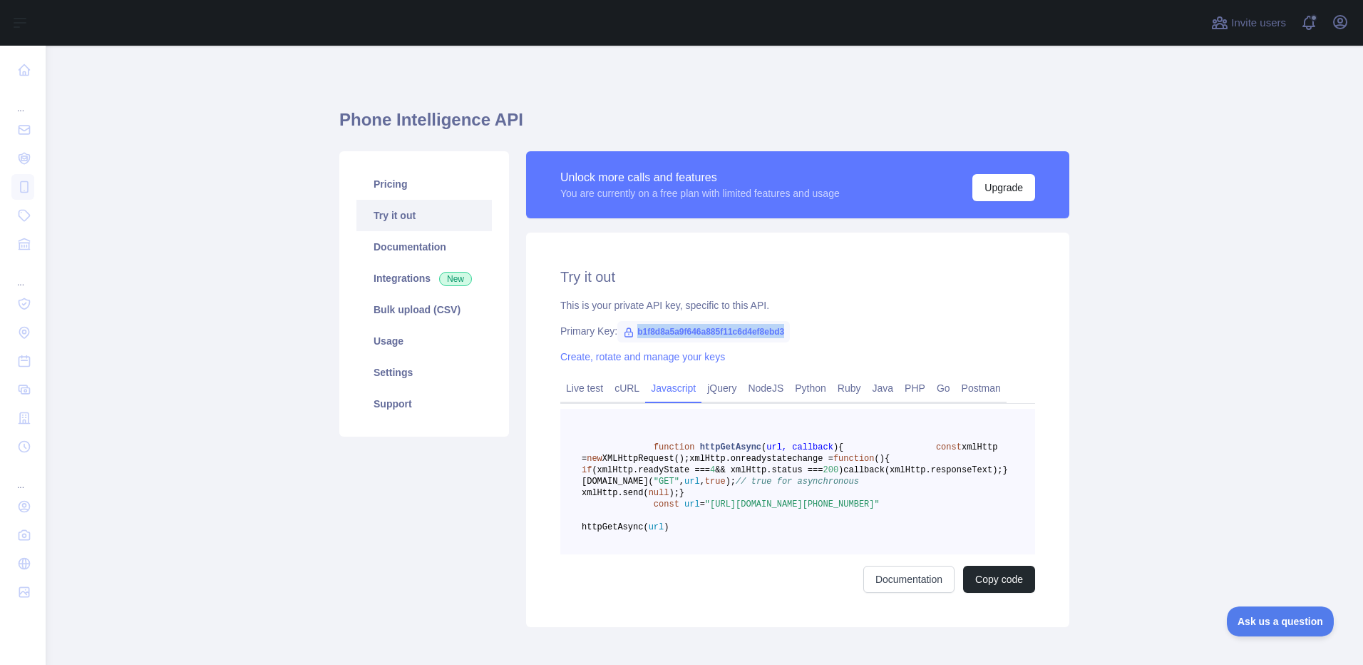
drag, startPoint x: 700, startPoint y: 558, endPoint x: 798, endPoint y: 573, distance: 99.4
click at [798, 509] on span ""https://phoneintelligence.abstractapi.com/v1/?api_key=b1f8d8a5a9f646a885f11c6d…" at bounding box center [792, 504] width 175 height 10
drag, startPoint x: 798, startPoint y: 573, endPoint x: 789, endPoint y: 572, distance: 9.3
copy span ""https://phoneintelligence.abstractapi.com/v1/?api_key=b1f8d8a5a9f646a885f11c6d…"
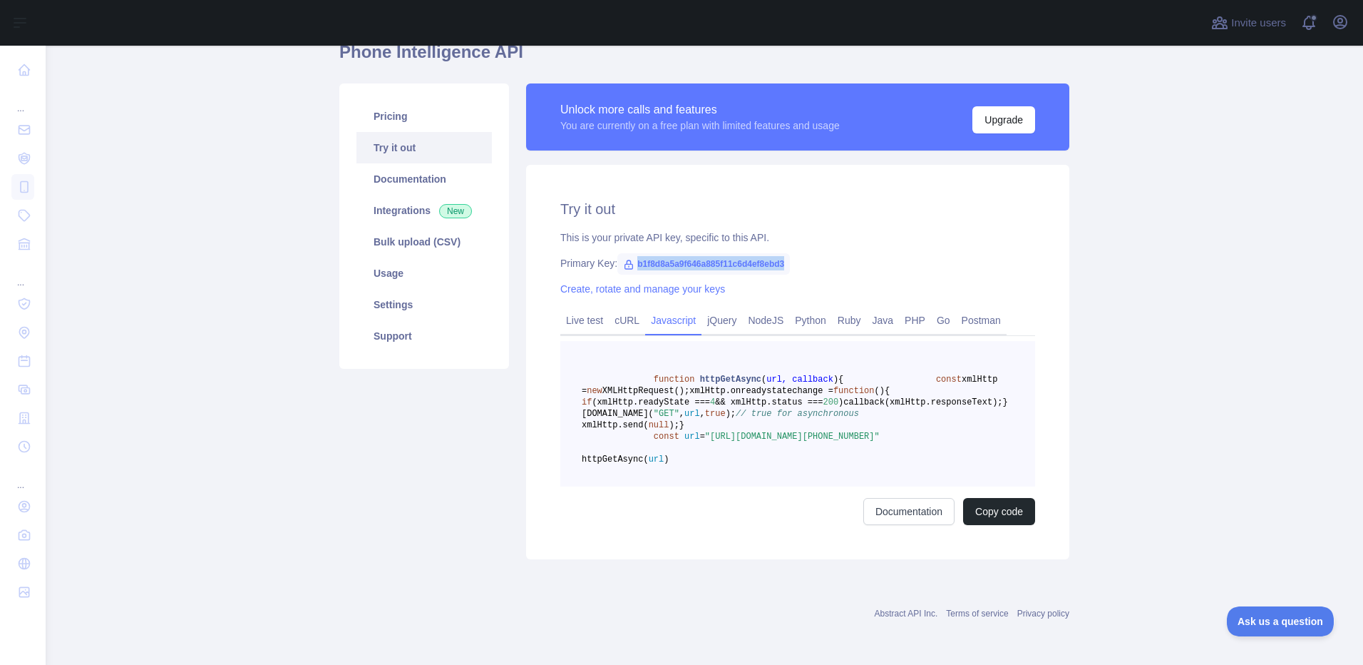
scroll to position [136, 0]
click at [844, 397] on span "callback(xmlHttp.responseText);" at bounding box center [923, 402] width 159 height 10
